Goal: Task Accomplishment & Management: Use online tool/utility

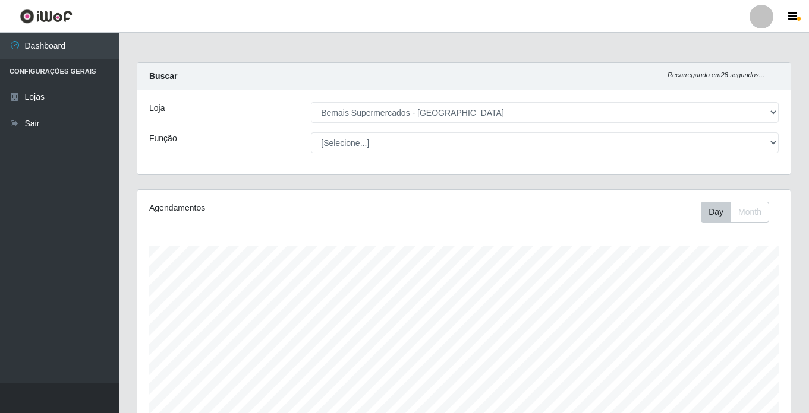
select select "250"
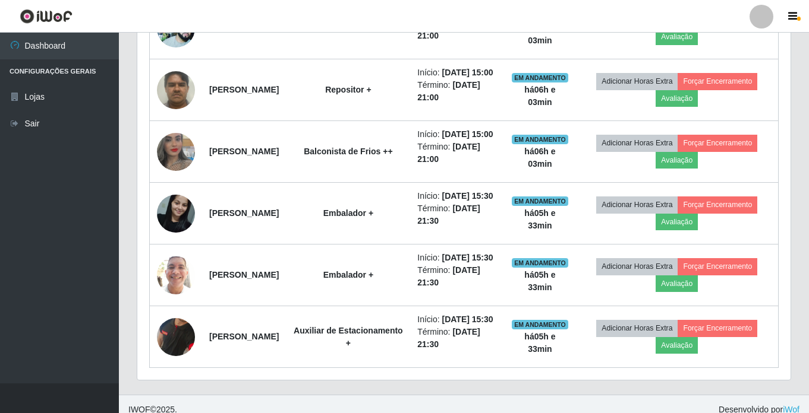
scroll to position [714, 0]
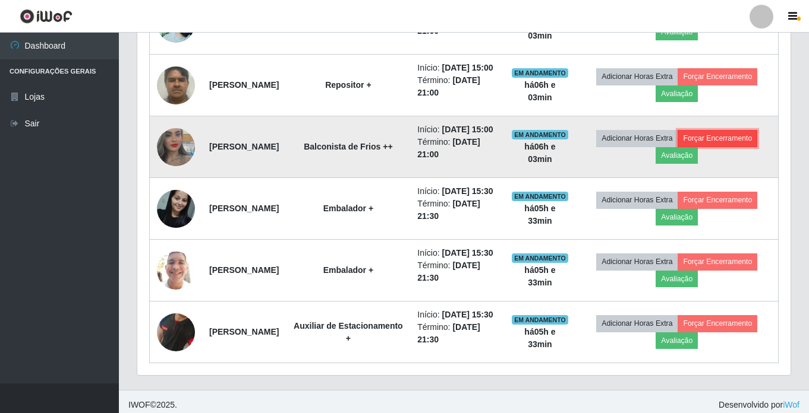
click at [719, 147] on button "Forçar Encerramento" at bounding box center [717, 138] width 80 height 17
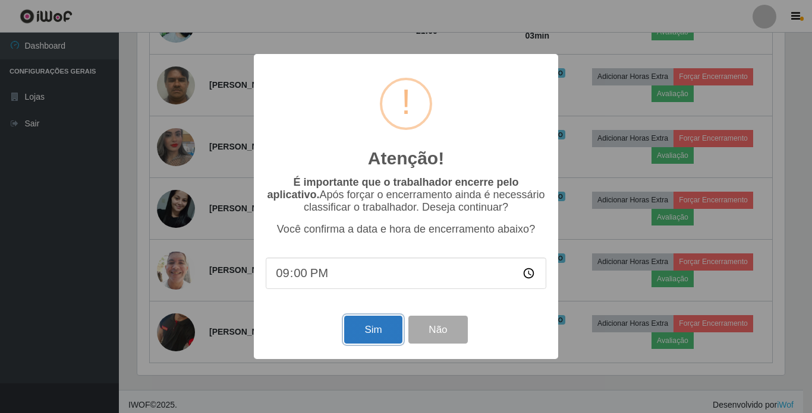
click at [383, 334] on button "Sim" at bounding box center [373, 330] width 58 height 28
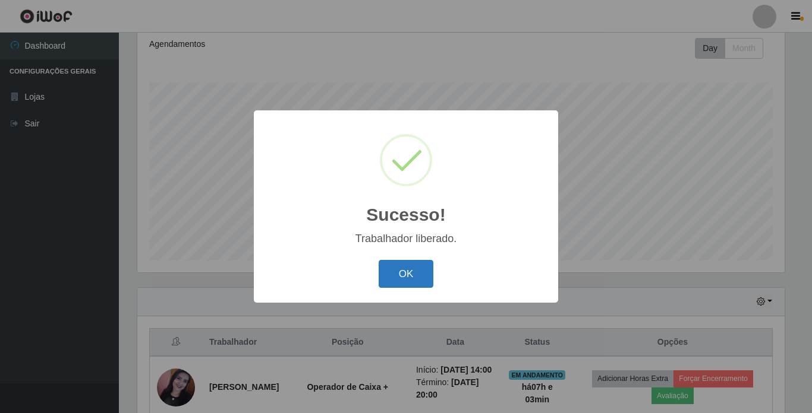
click at [396, 273] on button "OK" at bounding box center [405, 274] width 55 height 28
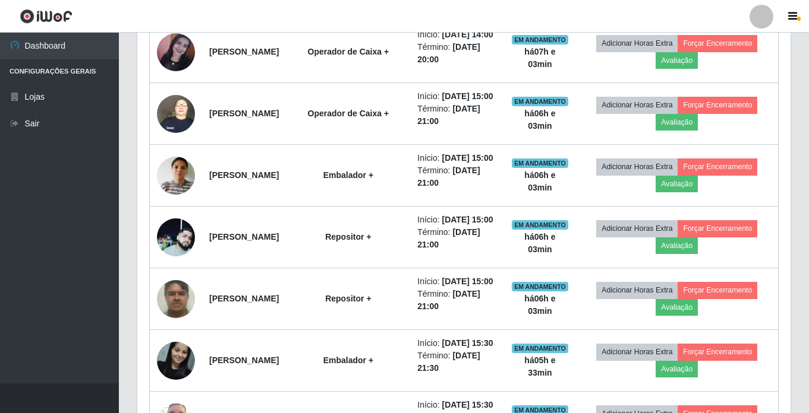
scroll to position [520, 0]
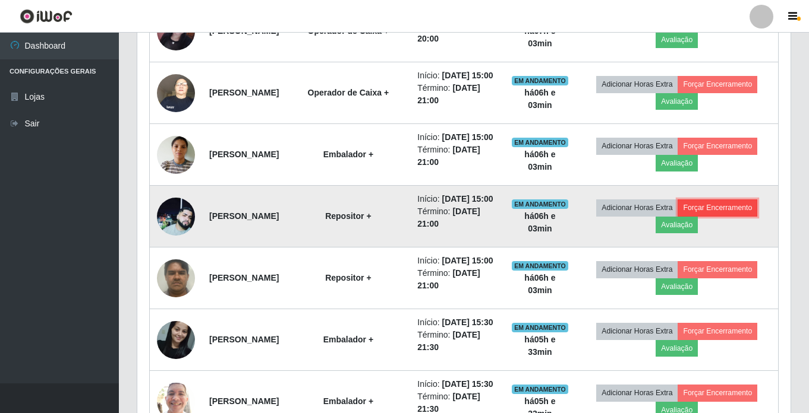
click at [725, 216] on button "Forçar Encerramento" at bounding box center [717, 208] width 80 height 17
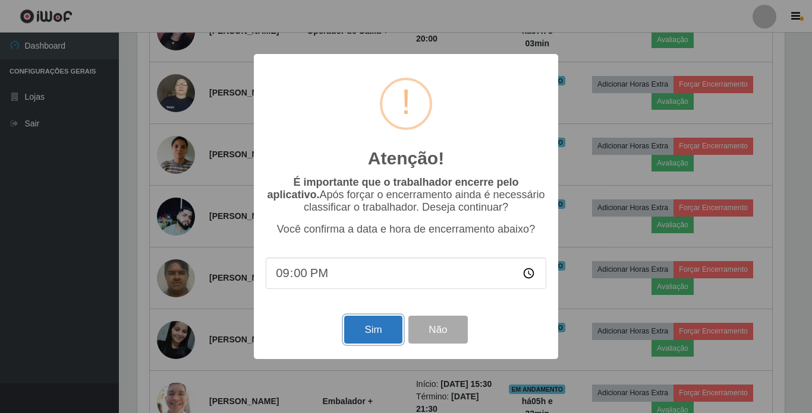
click at [376, 334] on button "Sim" at bounding box center [373, 330] width 58 height 28
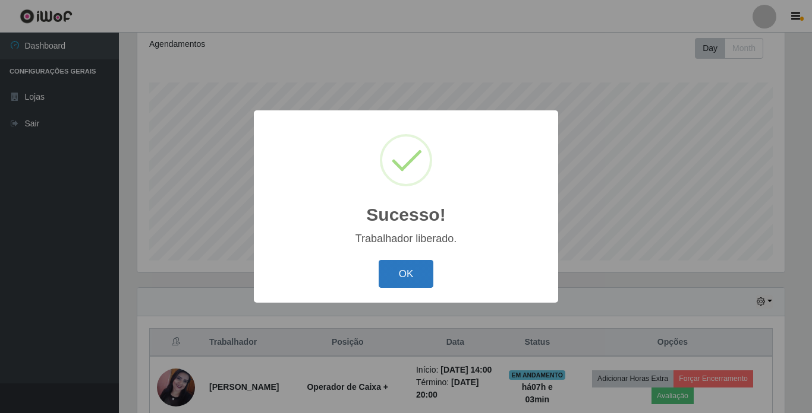
click at [393, 274] on button "OK" at bounding box center [405, 274] width 55 height 28
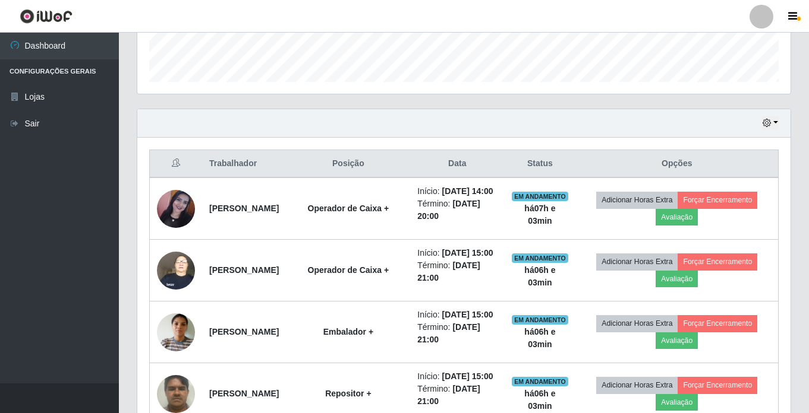
scroll to position [402, 0]
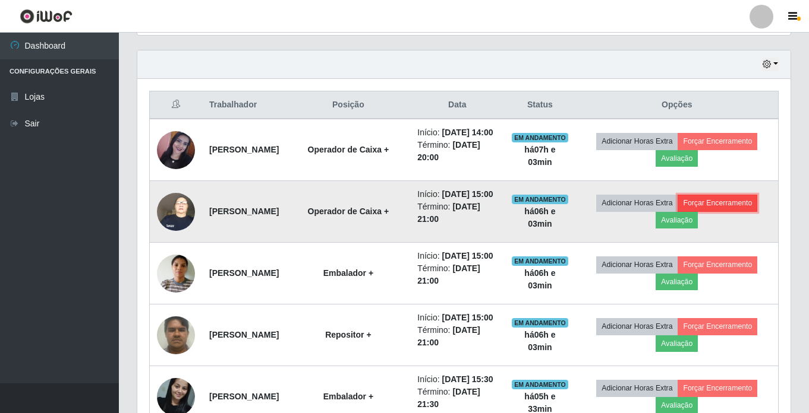
click at [727, 212] on button "Forçar Encerramento" at bounding box center [717, 203] width 80 height 17
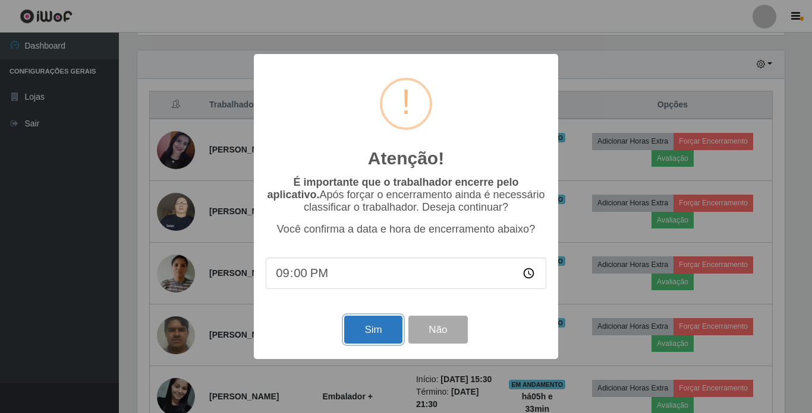
click at [374, 327] on button "Sim" at bounding box center [373, 330] width 58 height 28
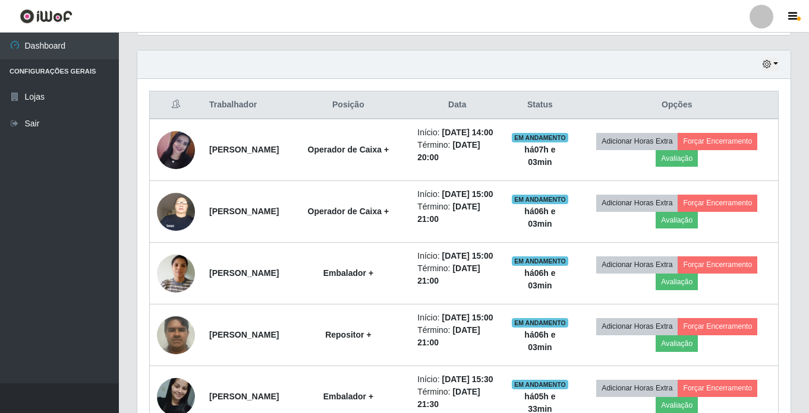
scroll to position [0, 0]
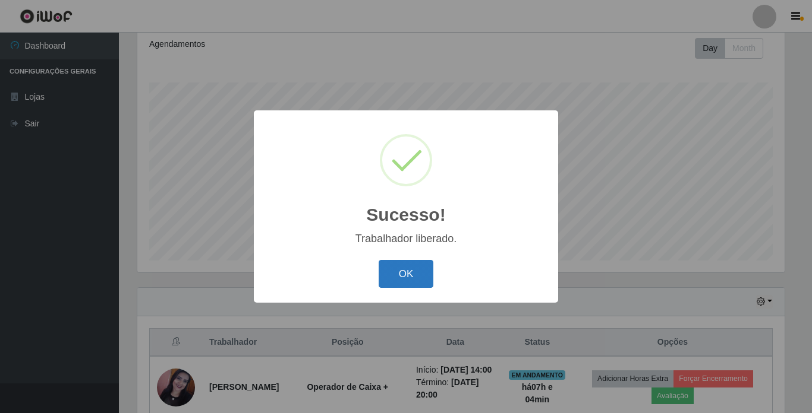
click at [418, 274] on button "OK" at bounding box center [405, 274] width 55 height 28
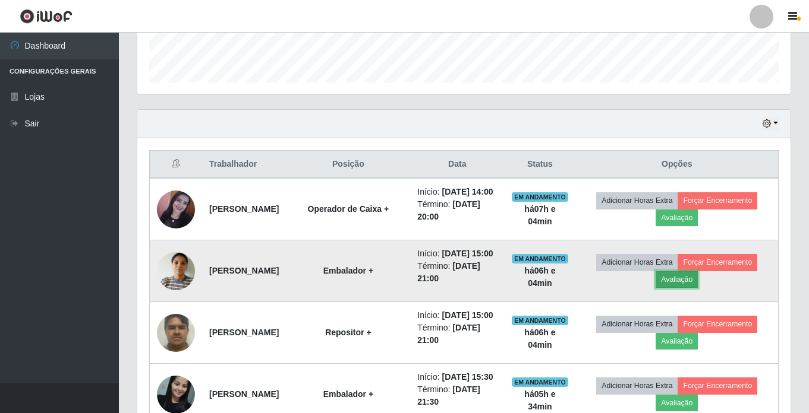
click at [690, 288] on button "Avaliação" at bounding box center [676, 280] width 42 height 17
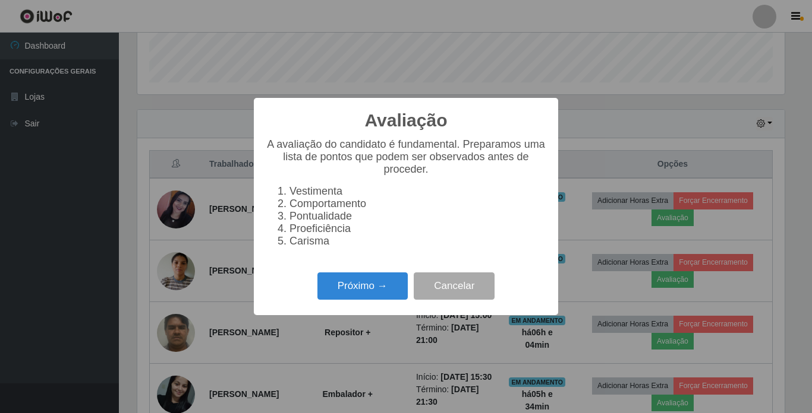
scroll to position [247, 647]
click at [379, 296] on button "Próximo →" at bounding box center [362, 287] width 90 height 28
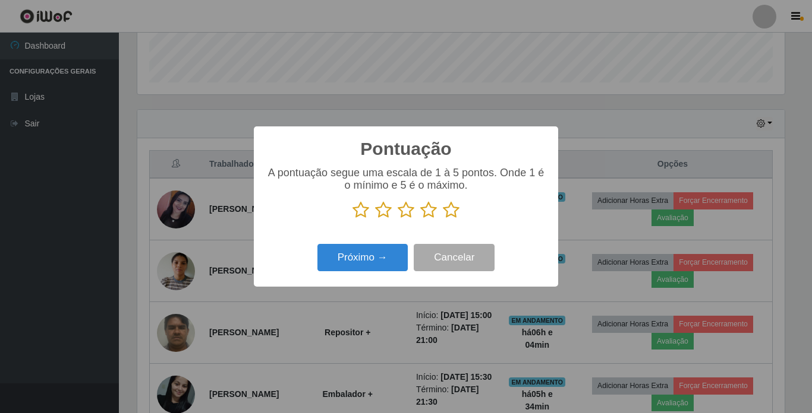
scroll to position [593858, 593458]
click at [450, 215] on icon at bounding box center [451, 210] width 17 height 18
click at [443, 219] on input "radio" at bounding box center [443, 219] width 0 height 0
click at [396, 253] on button "Próximo →" at bounding box center [362, 258] width 90 height 28
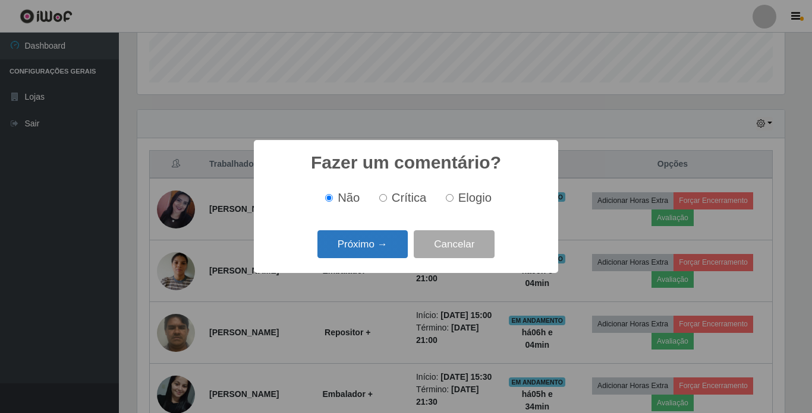
click at [381, 245] on button "Próximo →" at bounding box center [362, 245] width 90 height 28
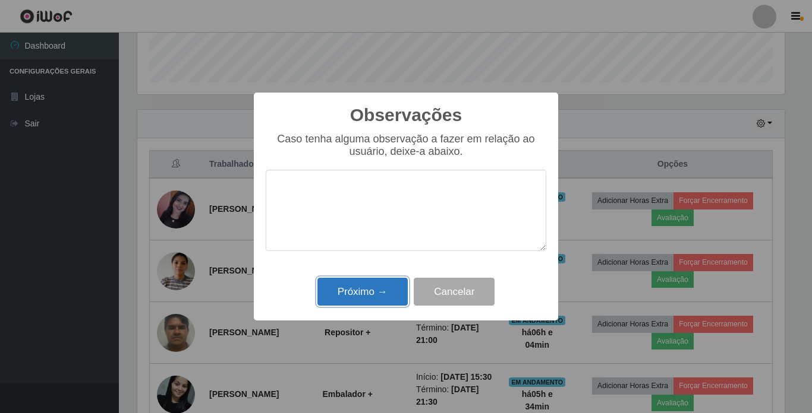
click at [368, 289] on button "Próximo →" at bounding box center [362, 292] width 90 height 28
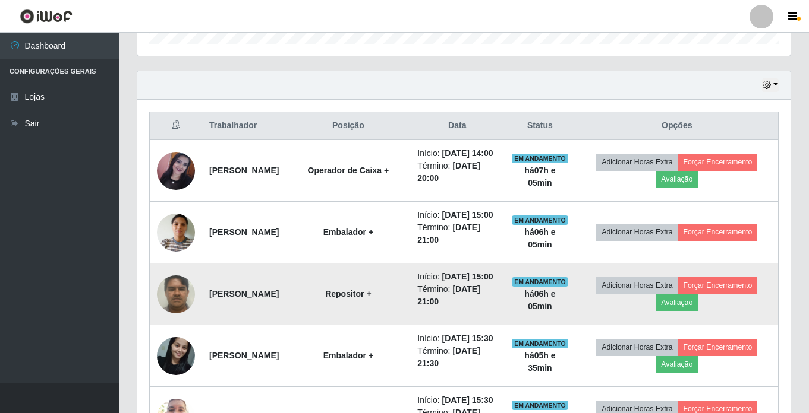
scroll to position [402, 0]
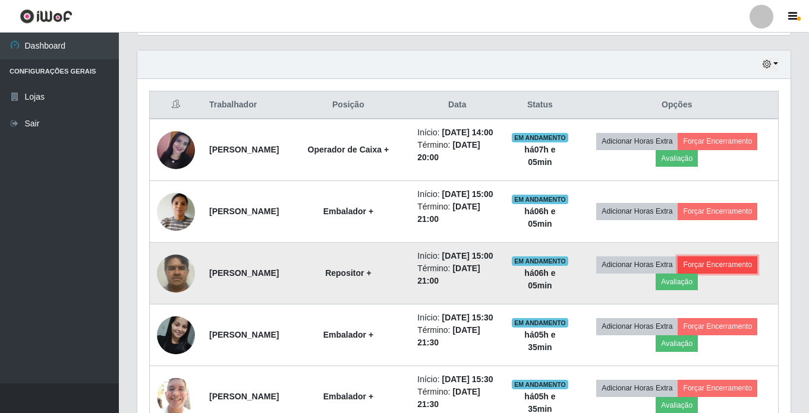
click at [749, 273] on button "Forçar Encerramento" at bounding box center [717, 265] width 80 height 17
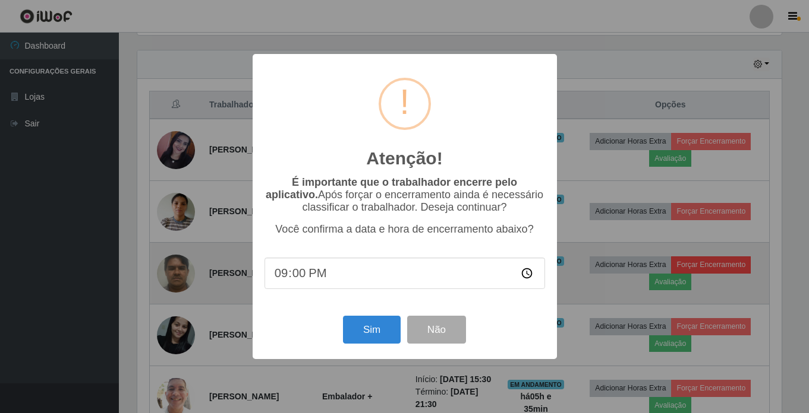
scroll to position [247, 647]
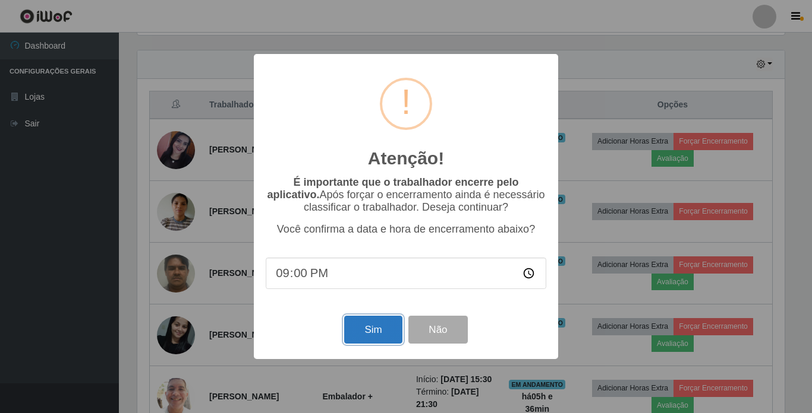
click at [380, 330] on button "Sim" at bounding box center [373, 330] width 58 height 28
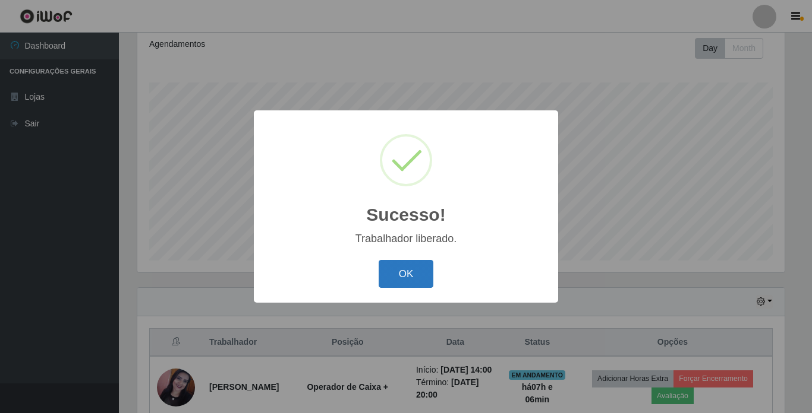
click at [389, 277] on button "OK" at bounding box center [405, 274] width 55 height 28
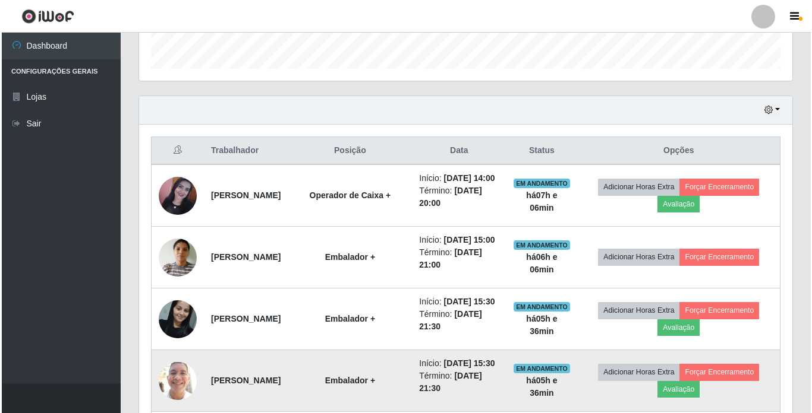
scroll to position [342, 0]
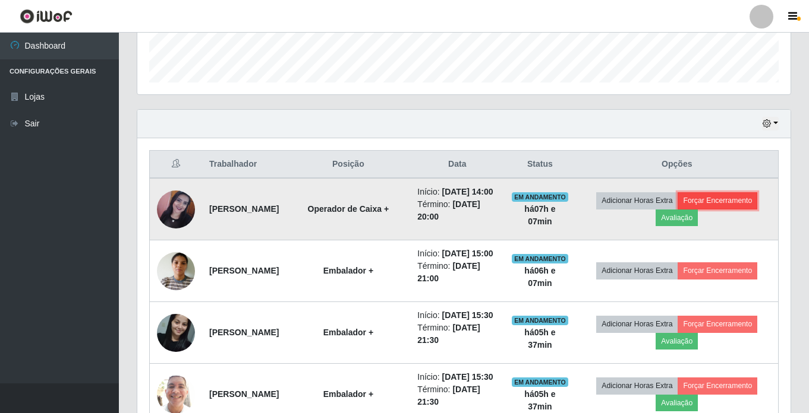
click at [737, 207] on button "Forçar Encerramento" at bounding box center [717, 200] width 80 height 17
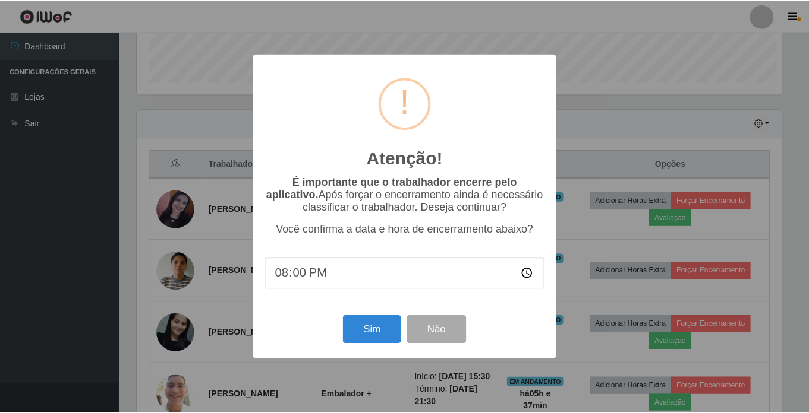
scroll to position [247, 647]
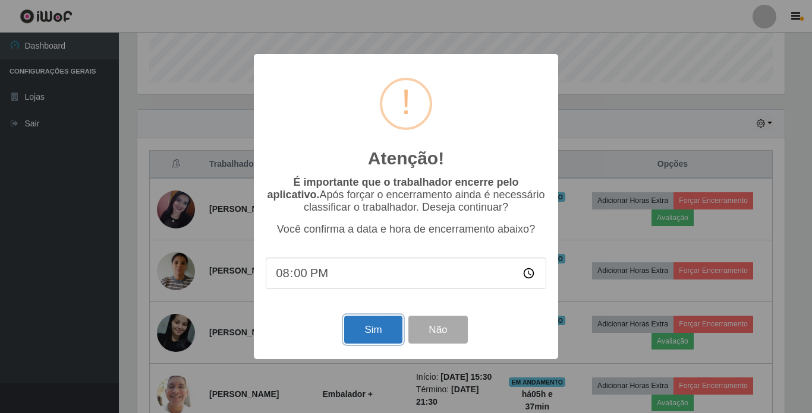
click at [371, 330] on button "Sim" at bounding box center [373, 330] width 58 height 28
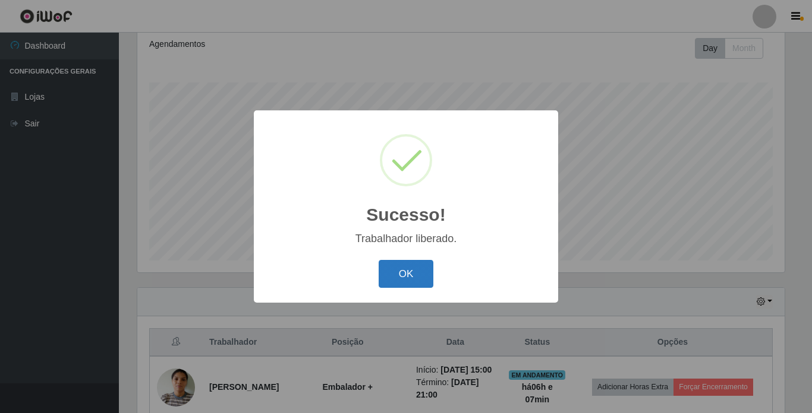
click at [424, 266] on button "OK" at bounding box center [405, 274] width 55 height 28
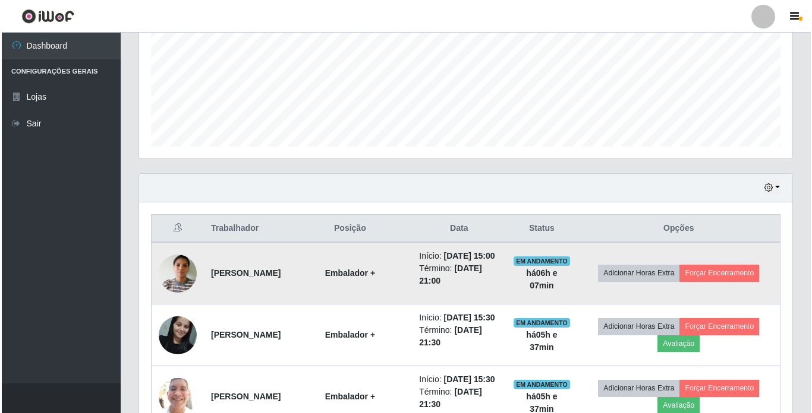
scroll to position [283, 0]
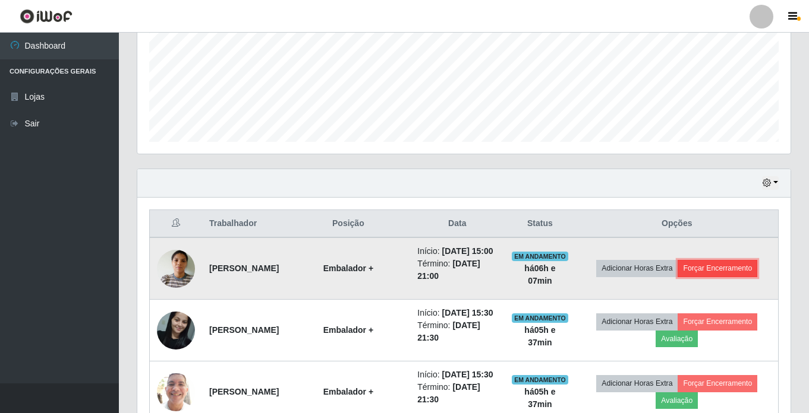
click at [742, 276] on button "Forçar Encerramento" at bounding box center [717, 268] width 80 height 17
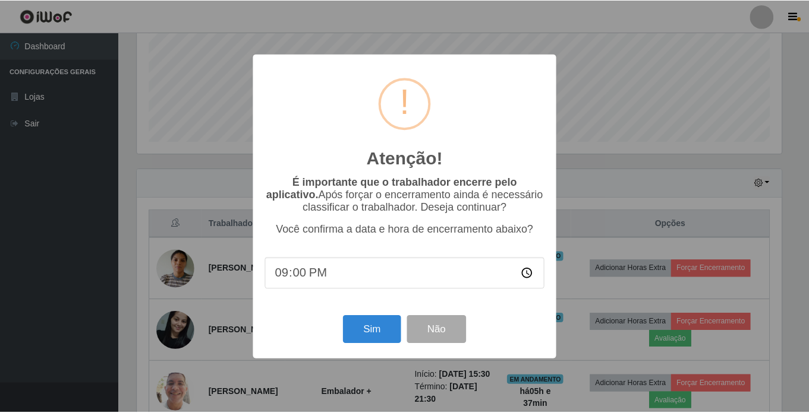
scroll to position [247, 647]
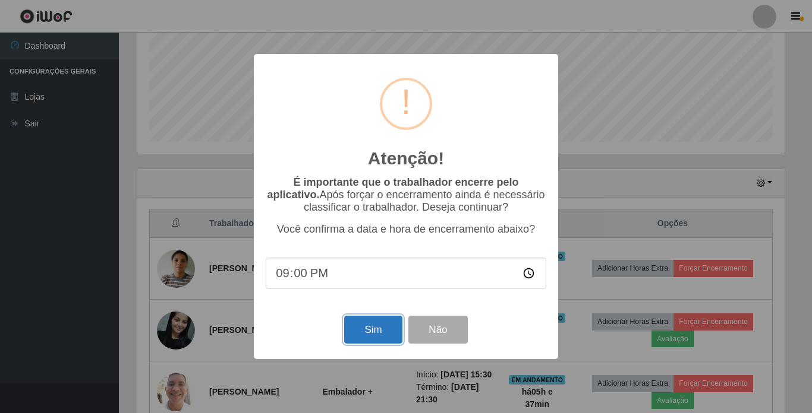
click at [382, 326] on button "Sim" at bounding box center [373, 330] width 58 height 28
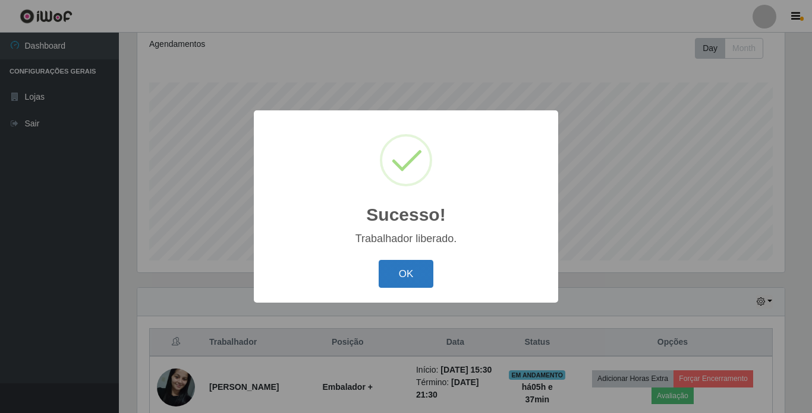
click at [416, 276] on button "OK" at bounding box center [405, 274] width 55 height 28
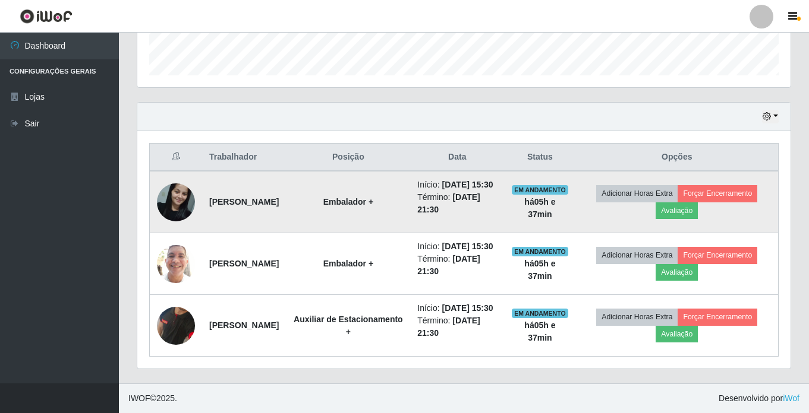
scroll to position [387, 0]
click at [730, 185] on button "Forçar Encerramento" at bounding box center [717, 193] width 80 height 17
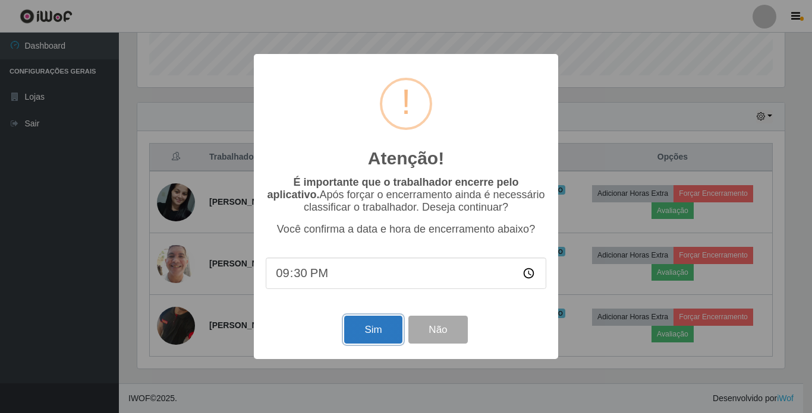
click at [360, 340] on button "Sim" at bounding box center [373, 330] width 58 height 28
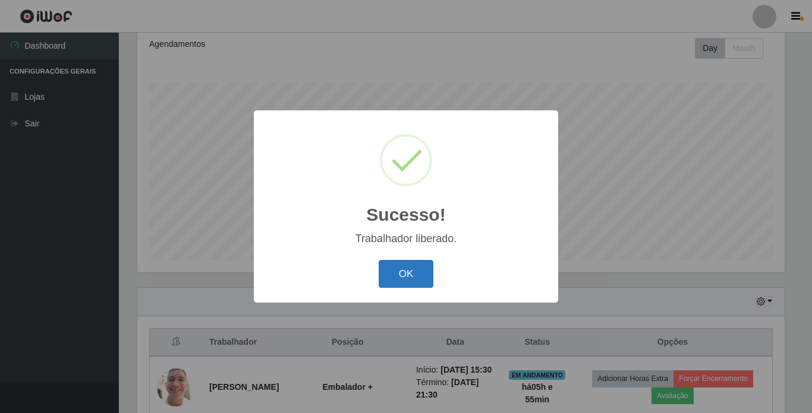
click at [403, 274] on button "OK" at bounding box center [405, 274] width 55 height 28
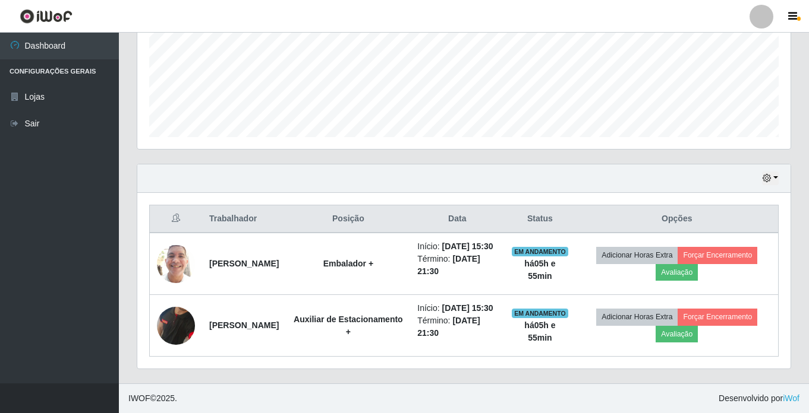
scroll to position [312, 0]
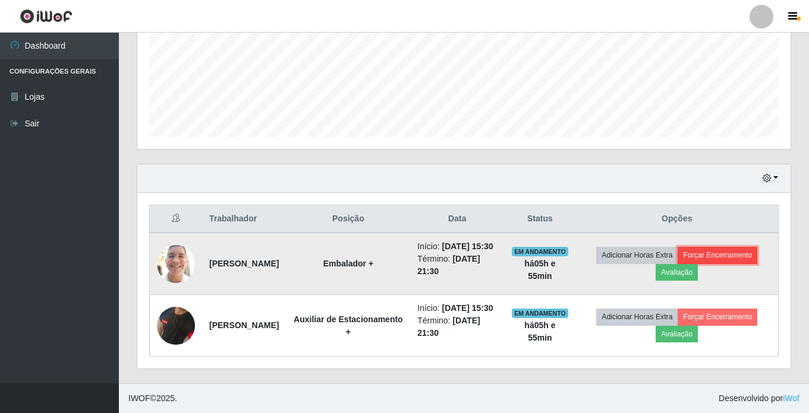
click at [750, 247] on button "Forçar Encerramento" at bounding box center [717, 255] width 80 height 17
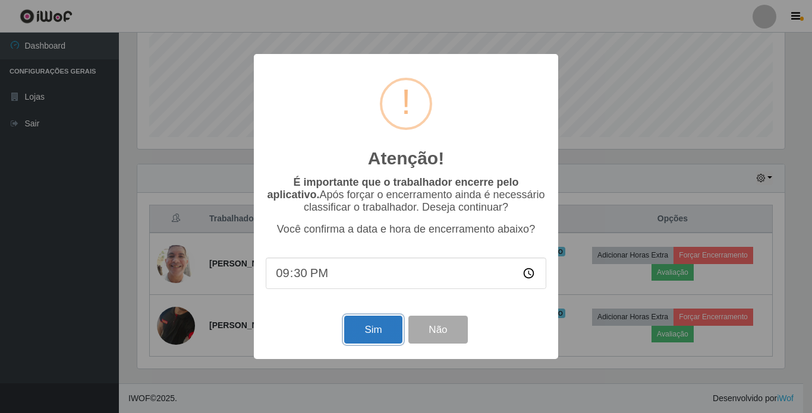
click at [377, 328] on button "Sim" at bounding box center [373, 330] width 58 height 28
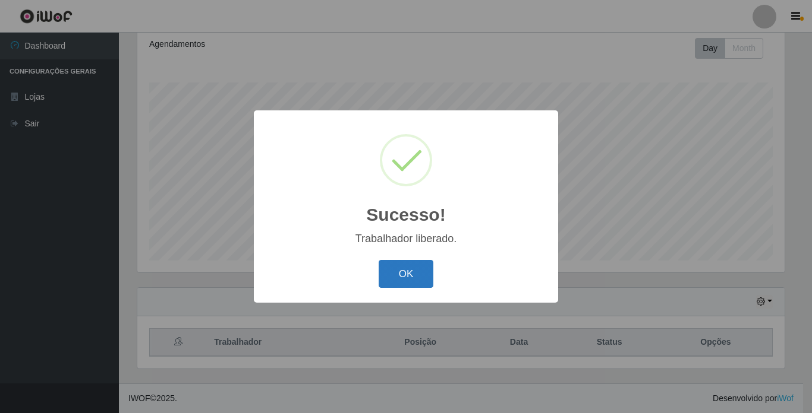
click at [404, 280] on button "OK" at bounding box center [405, 274] width 55 height 28
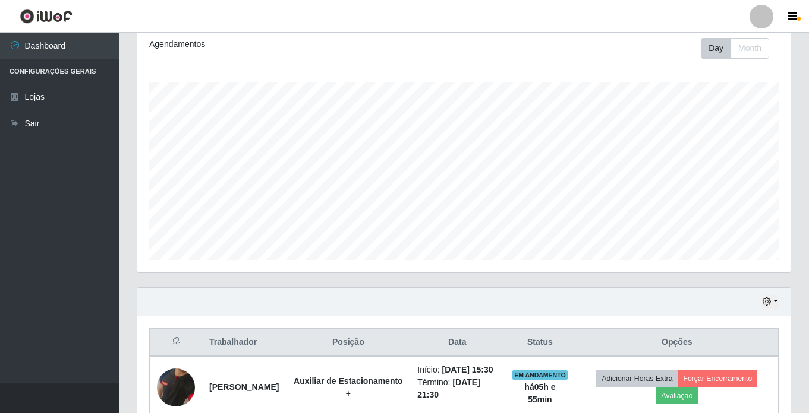
scroll to position [238, 0]
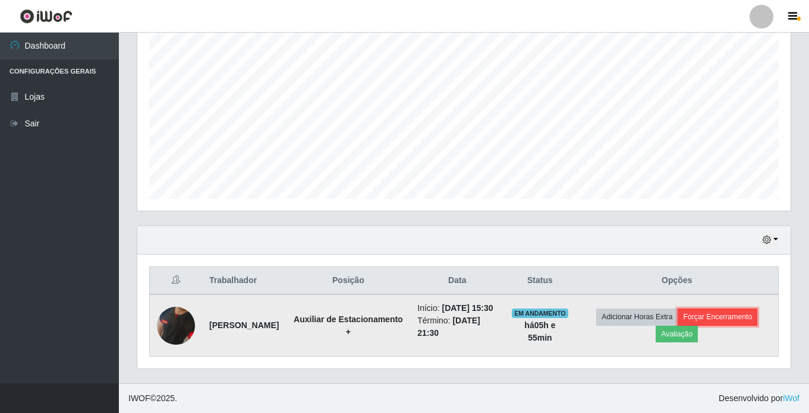
click at [731, 313] on button "Forçar Encerramento" at bounding box center [717, 317] width 80 height 17
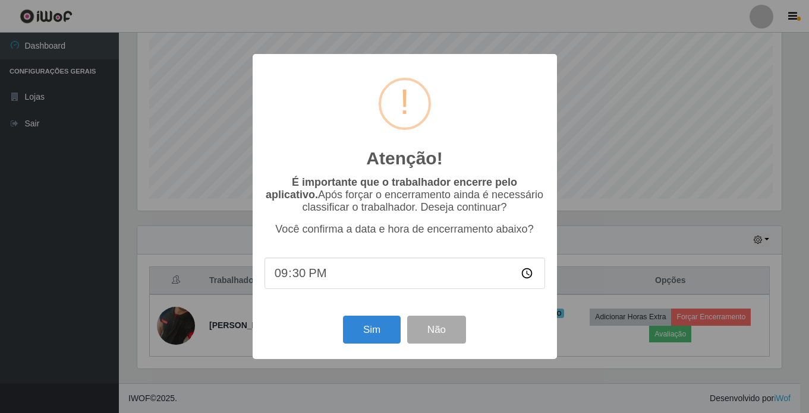
scroll to position [247, 647]
click at [380, 333] on button "Sim" at bounding box center [373, 330] width 58 height 28
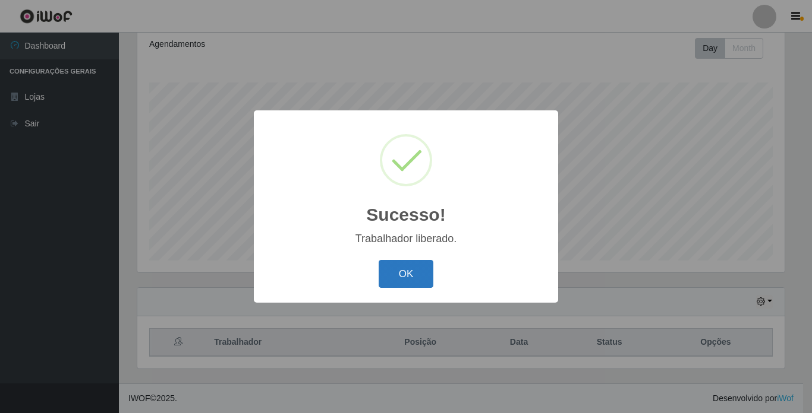
drag, startPoint x: 406, startPoint y: 274, endPoint x: 439, endPoint y: 242, distance: 46.2
click at [407, 273] on button "OK" at bounding box center [405, 274] width 55 height 28
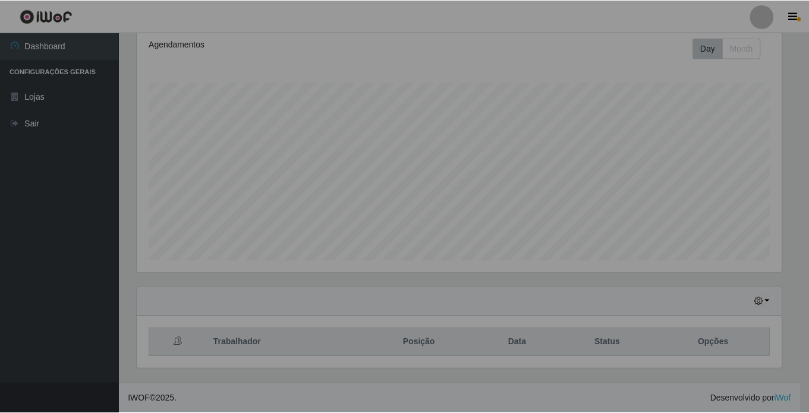
scroll to position [247, 653]
